Goal: Task Accomplishment & Management: Use online tool/utility

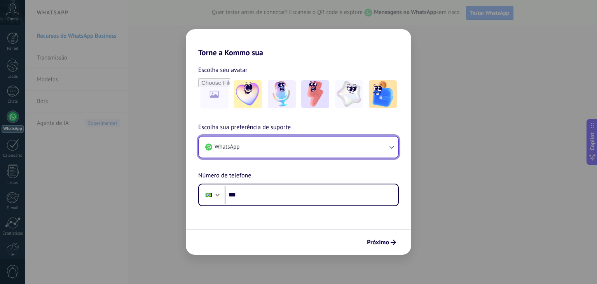
click at [321, 150] on button "WhatsApp" at bounding box center [298, 146] width 199 height 21
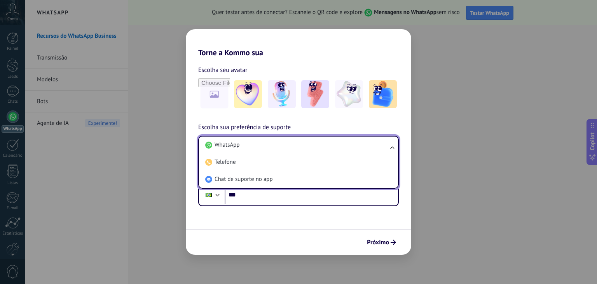
click at [321, 150] on li "WhatsApp" at bounding box center [297, 144] width 190 height 17
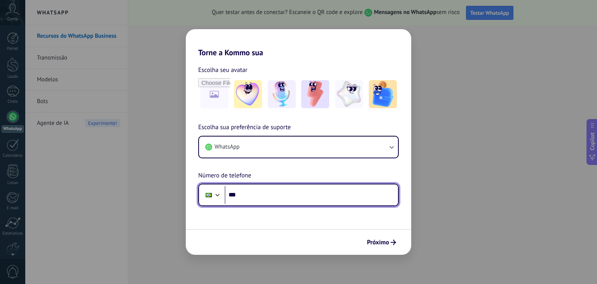
click at [311, 200] on input "***" at bounding box center [311, 195] width 173 height 18
type input "**********"
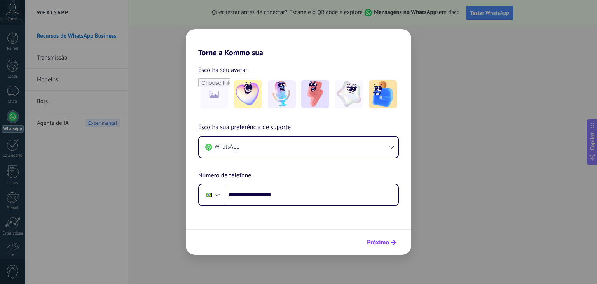
click at [385, 242] on span "Próximo" at bounding box center [378, 241] width 22 height 5
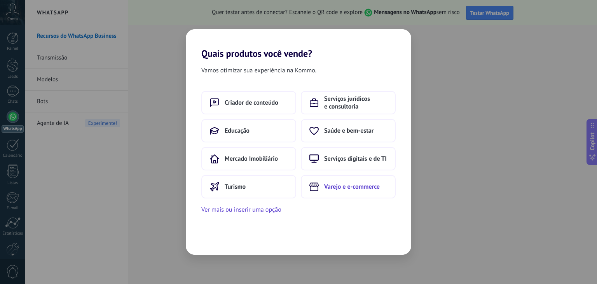
click at [346, 190] on button "Varejo e e-commerce" at bounding box center [348, 186] width 95 height 23
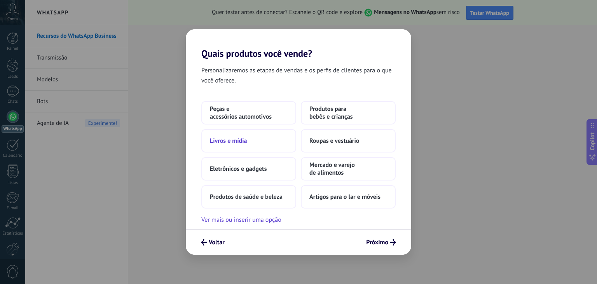
click at [241, 138] on span "Livros e mídia" at bounding box center [228, 141] width 37 height 8
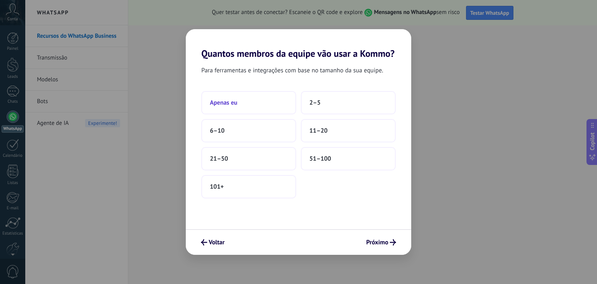
click at [230, 103] on span "Apenas eu" at bounding box center [224, 103] width 28 height 8
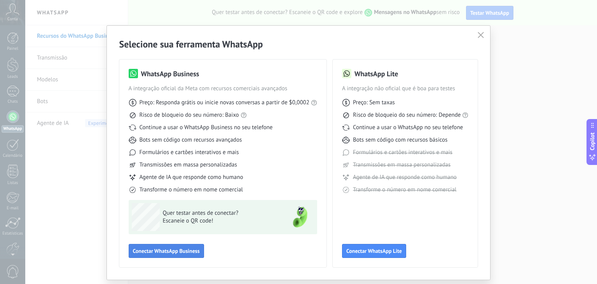
click at [169, 253] on span "Conectar WhatsApp Business" at bounding box center [166, 250] width 67 height 5
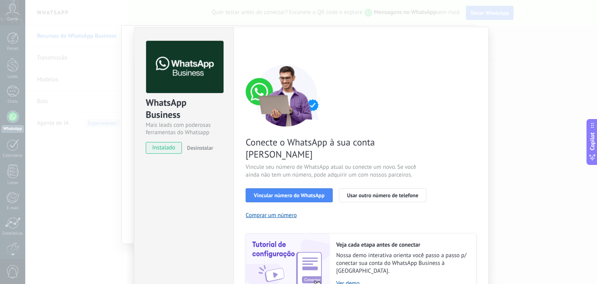
scroll to position [28, 0]
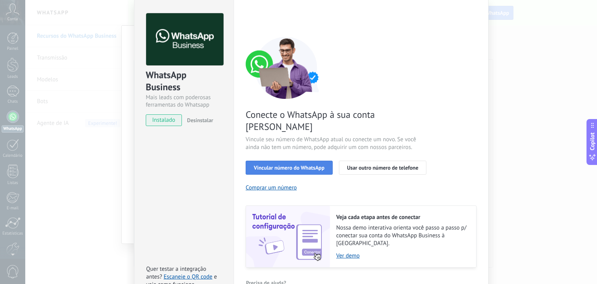
click at [305, 165] on span "Vincular número do WhatsApp" at bounding box center [289, 167] width 71 height 5
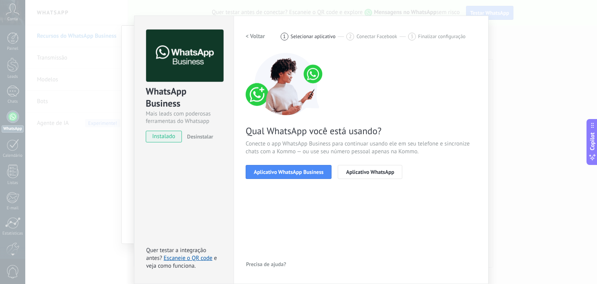
scroll to position [11, 0]
click at [166, 139] on span "instalado" at bounding box center [163, 137] width 35 height 12
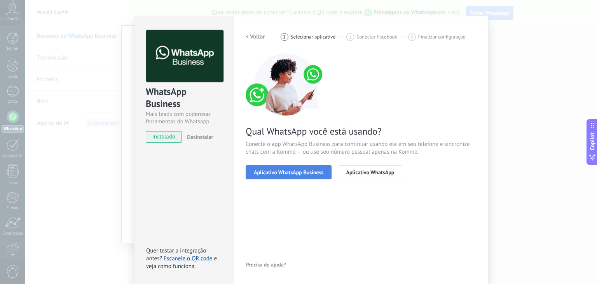
click at [279, 167] on button "Aplicativo WhatsApp Business" at bounding box center [289, 172] width 86 height 14
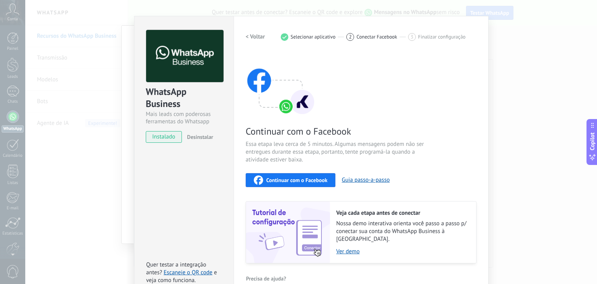
click at [314, 178] on span "Continuar com o Facebook" at bounding box center [296, 179] width 61 height 5
